Goal: Browse casually: Explore the website without a specific task or goal

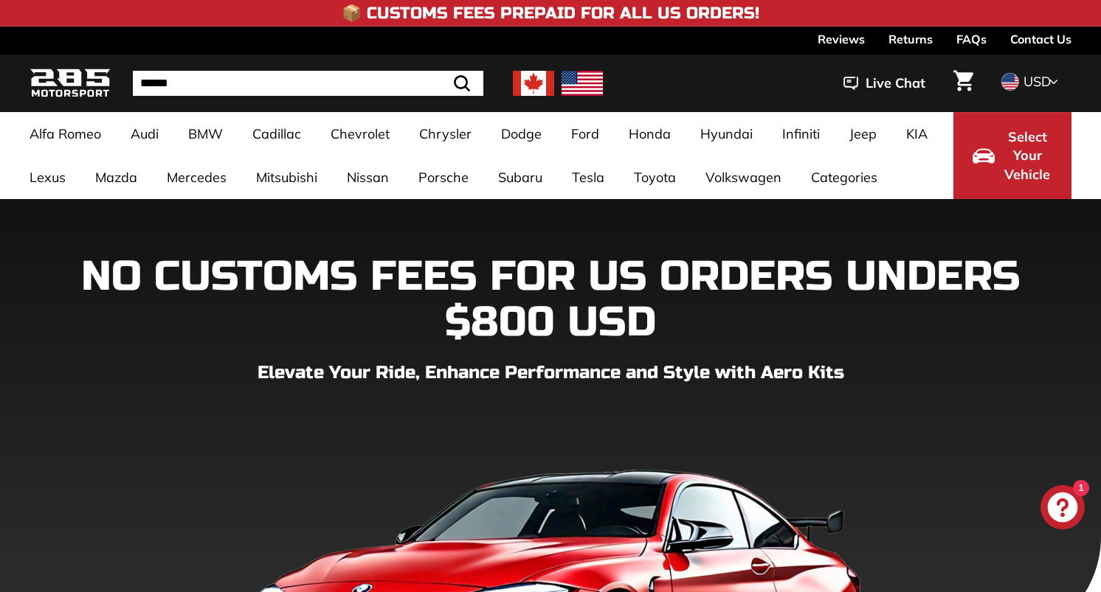
click at [87, 79] on img at bounding box center [70, 83] width 81 height 35
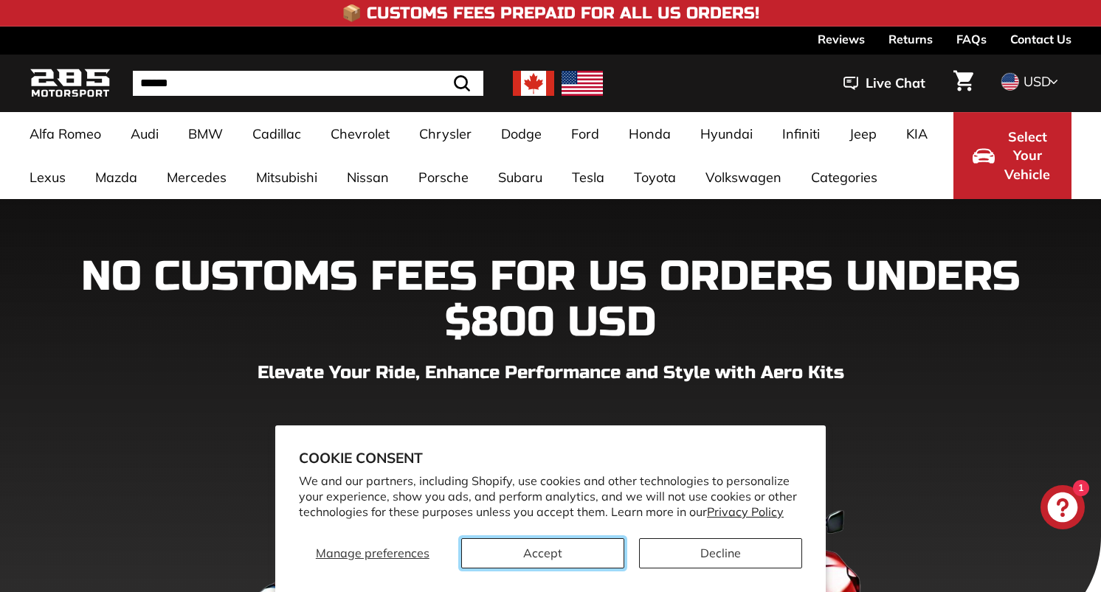
click at [567, 551] on button "Accept" at bounding box center [542, 554] width 163 height 30
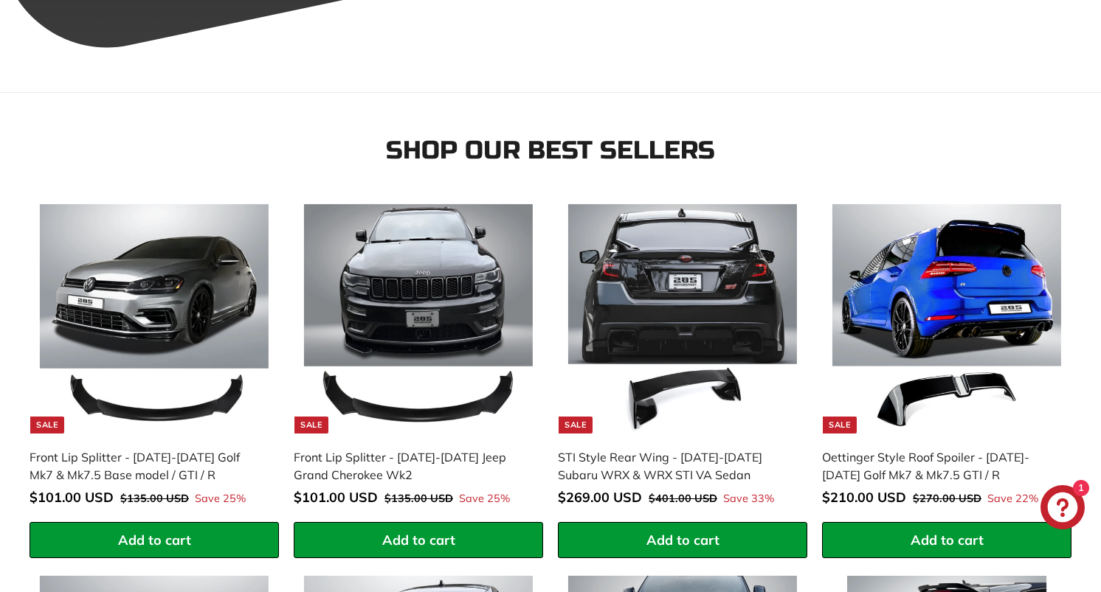
scroll to position [779, 0]
